Goal: Task Accomplishment & Management: Manage account settings

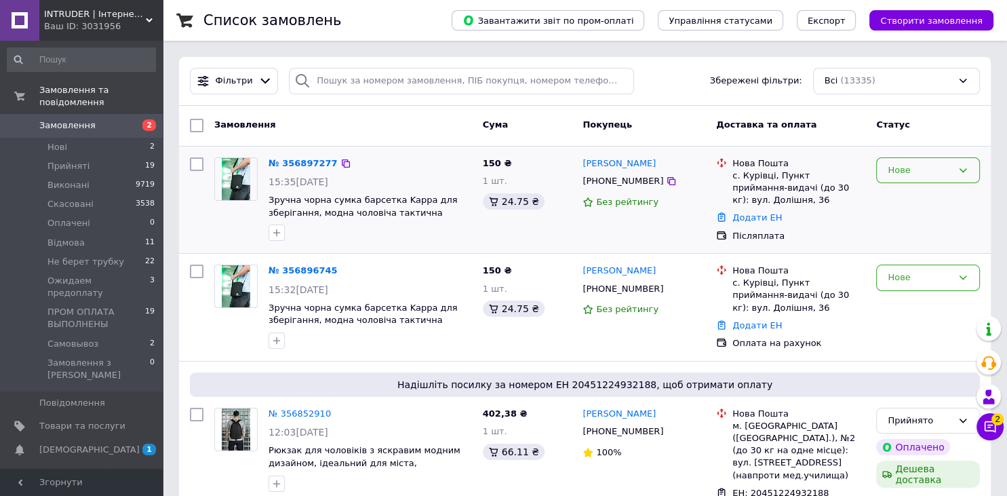
click at [948, 165] on div "Нове" at bounding box center [920, 170] width 64 height 14
click at [849, 216] on div "Додати ЕН" at bounding box center [799, 218] width 138 height 18
click at [988, 425] on icon at bounding box center [991, 427] width 12 height 12
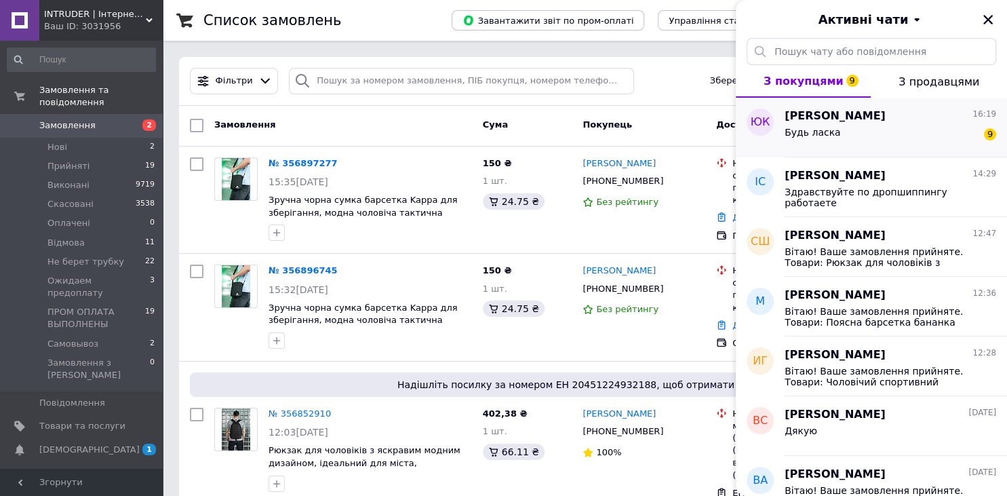
click at [864, 140] on div "Будь ласка 9" at bounding box center [891, 135] width 212 height 22
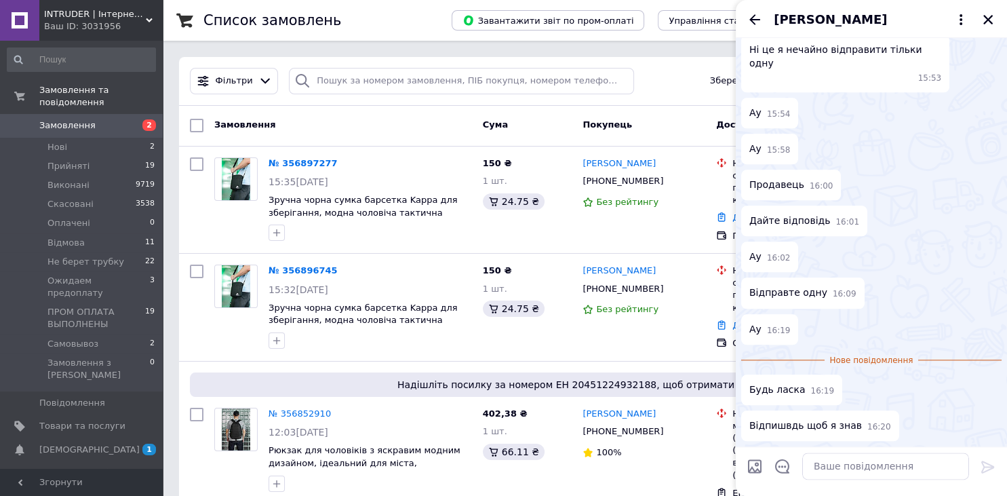
scroll to position [1926, 0]
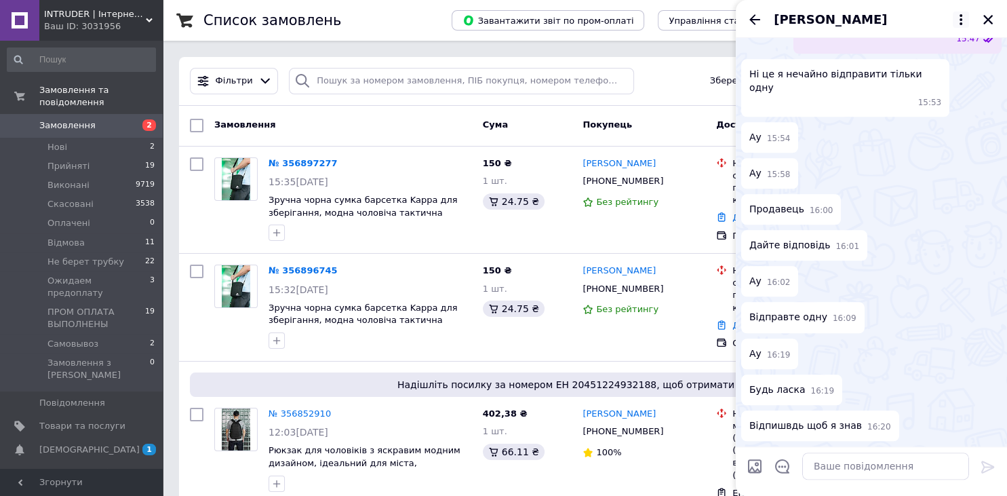
click at [959, 23] on icon at bounding box center [961, 20] width 16 height 16
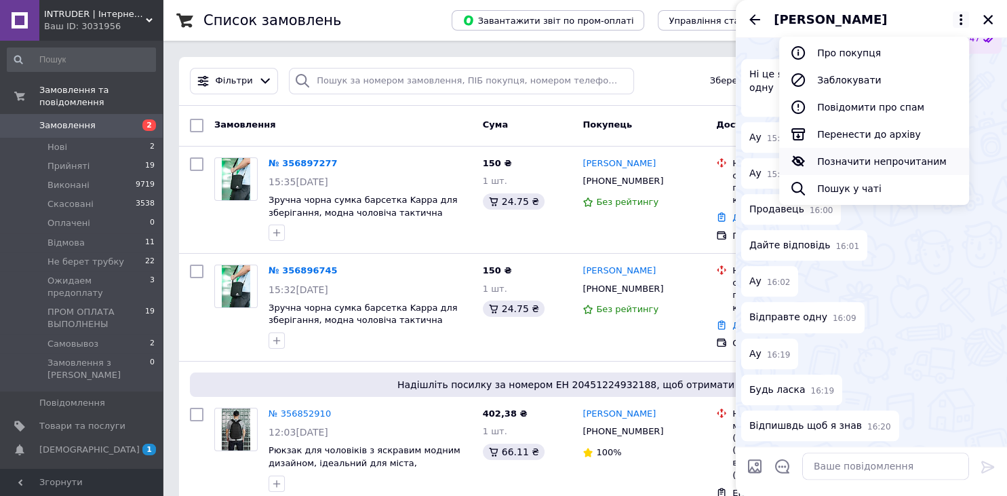
click at [876, 161] on button "Позначити непрочитаним" at bounding box center [874, 161] width 190 height 27
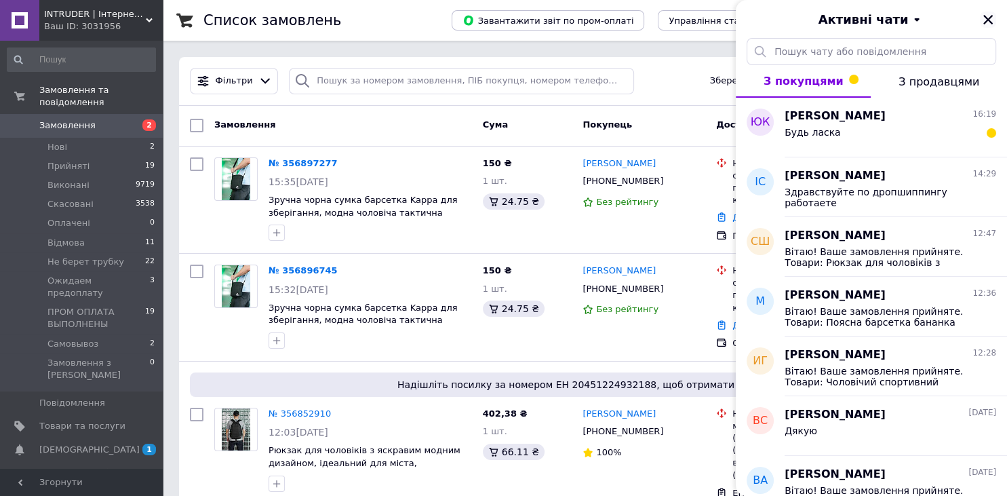
click at [986, 17] on icon "Закрити" at bounding box center [988, 19] width 9 height 9
